Goal: Check status: Check status

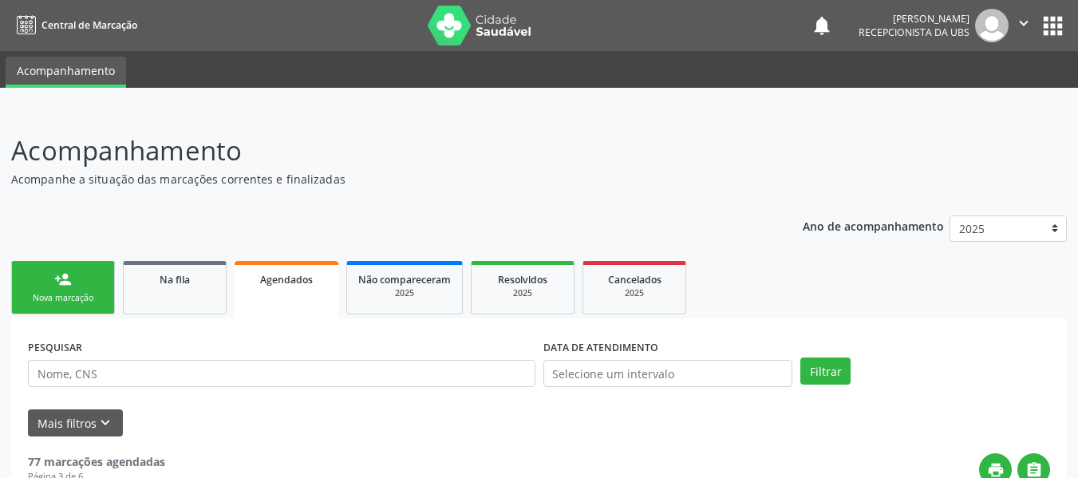
click at [277, 275] on span "Agendados" at bounding box center [286, 280] width 53 height 14
click at [287, 283] on span "Agendados" at bounding box center [286, 280] width 53 height 14
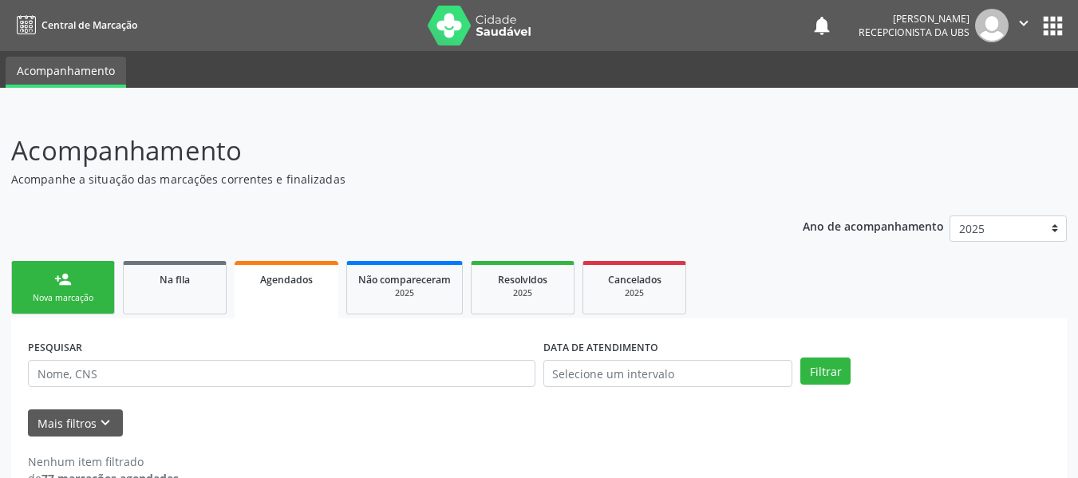
click at [287, 283] on span "Agendados" at bounding box center [286, 280] width 53 height 14
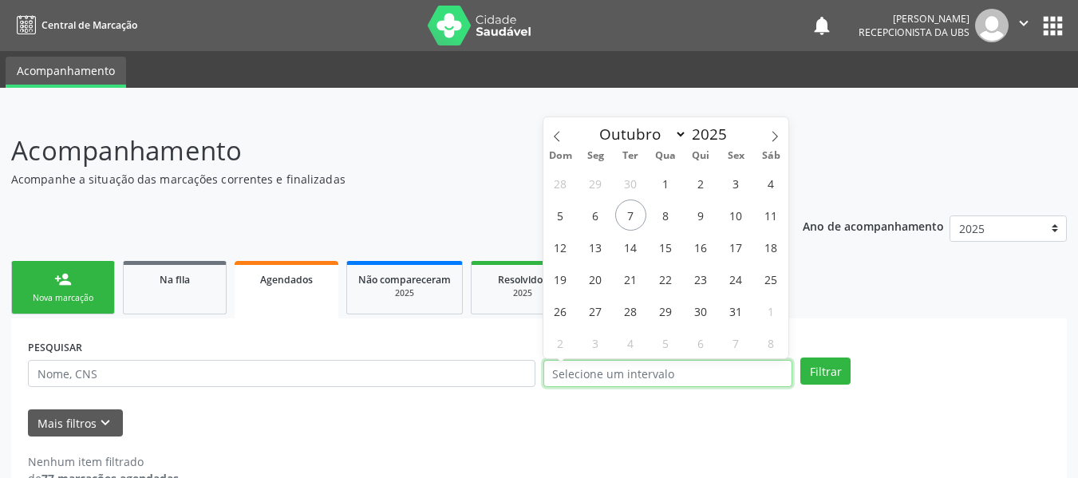
click at [601, 373] on input "text" at bounding box center [668, 373] width 250 height 27
click at [700, 247] on span "16" at bounding box center [700, 246] width 31 height 31
type input "[DATE]"
click at [700, 247] on span "16" at bounding box center [700, 246] width 31 height 31
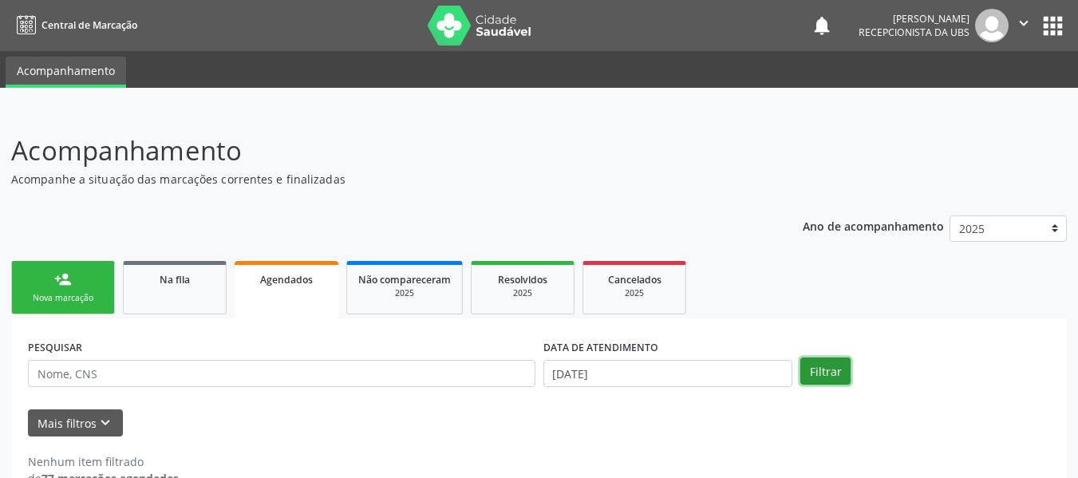
click at [840, 375] on button "Filtrar" at bounding box center [825, 371] width 50 height 27
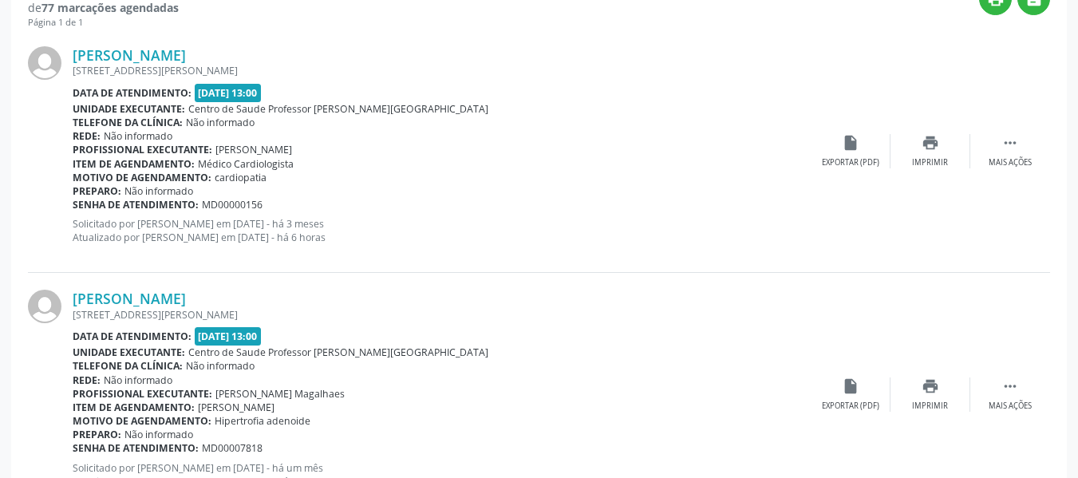
scroll to position [479, 0]
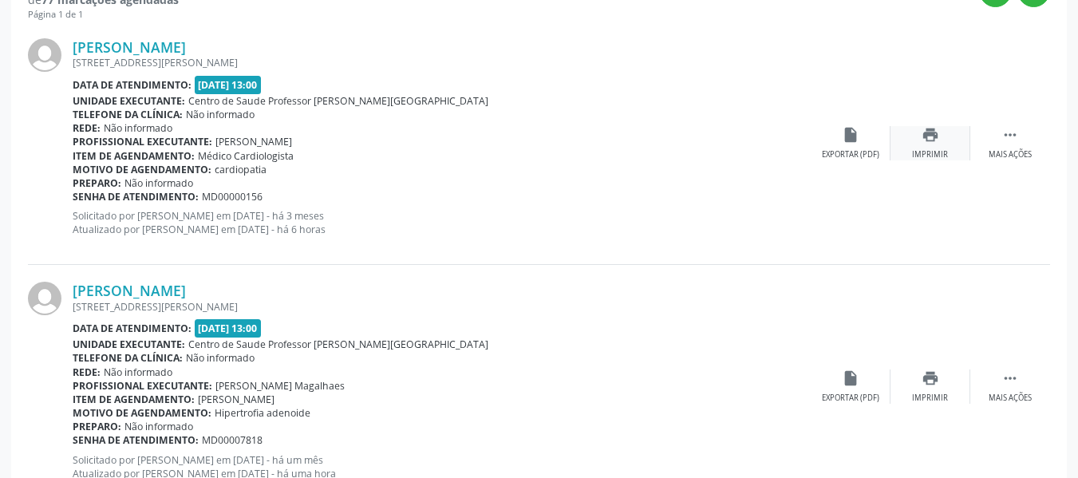
click at [926, 140] on icon "print" at bounding box center [931, 135] width 18 height 18
click at [931, 380] on icon "print" at bounding box center [931, 378] width 18 height 18
